Goal: Find specific page/section: Find specific page/section

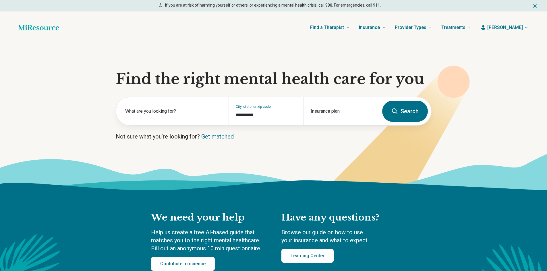
click at [512, 27] on span "[PERSON_NAME]" at bounding box center [505, 27] width 36 height 7
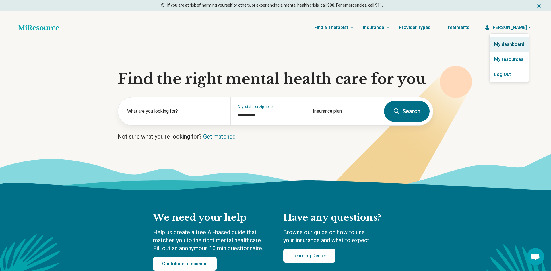
click at [511, 45] on link "My dashboard" at bounding box center [509, 44] width 39 height 15
